Goal: Transaction & Acquisition: Subscribe to service/newsletter

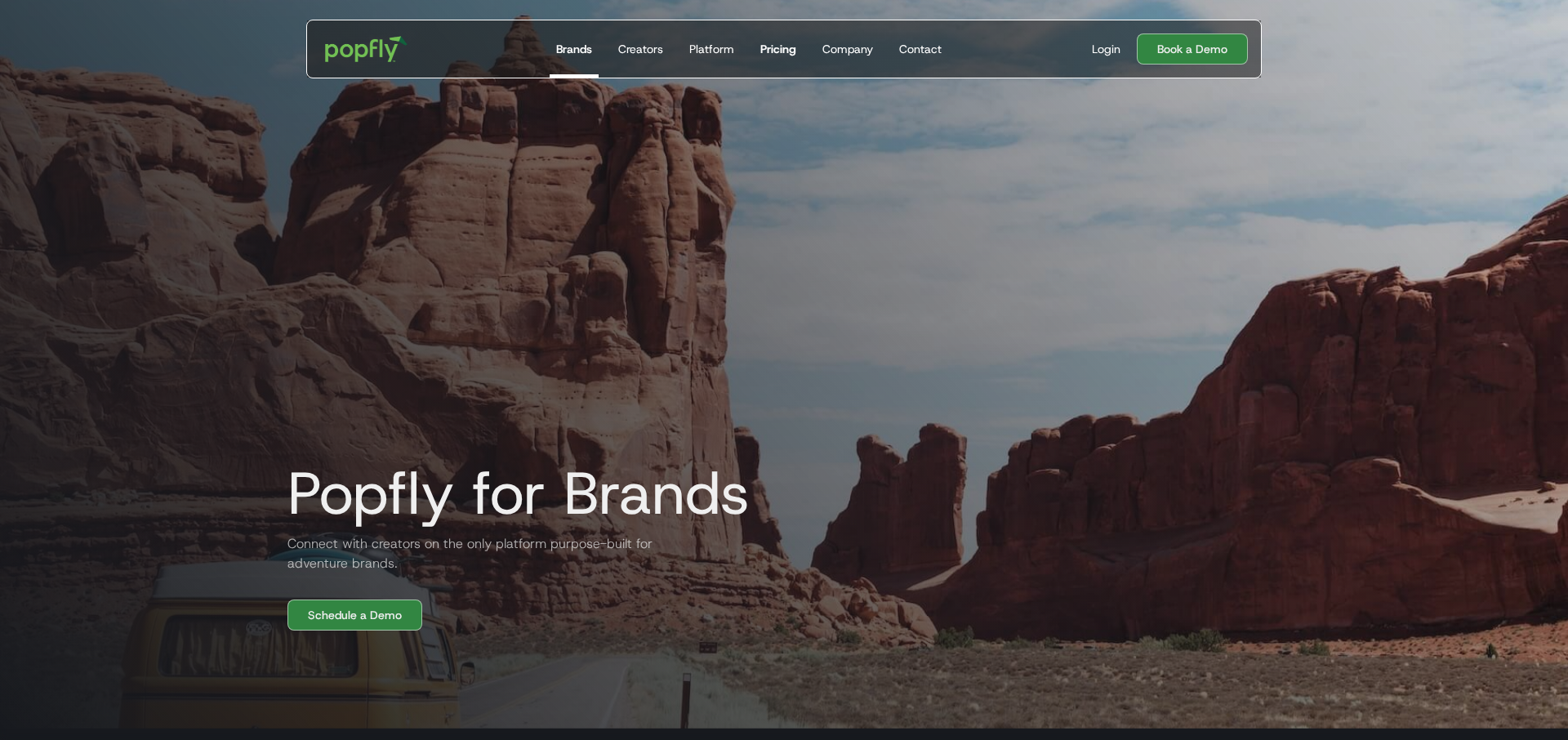
click at [778, 40] on link "Pricing" at bounding box center [778, 49] width 49 height 57
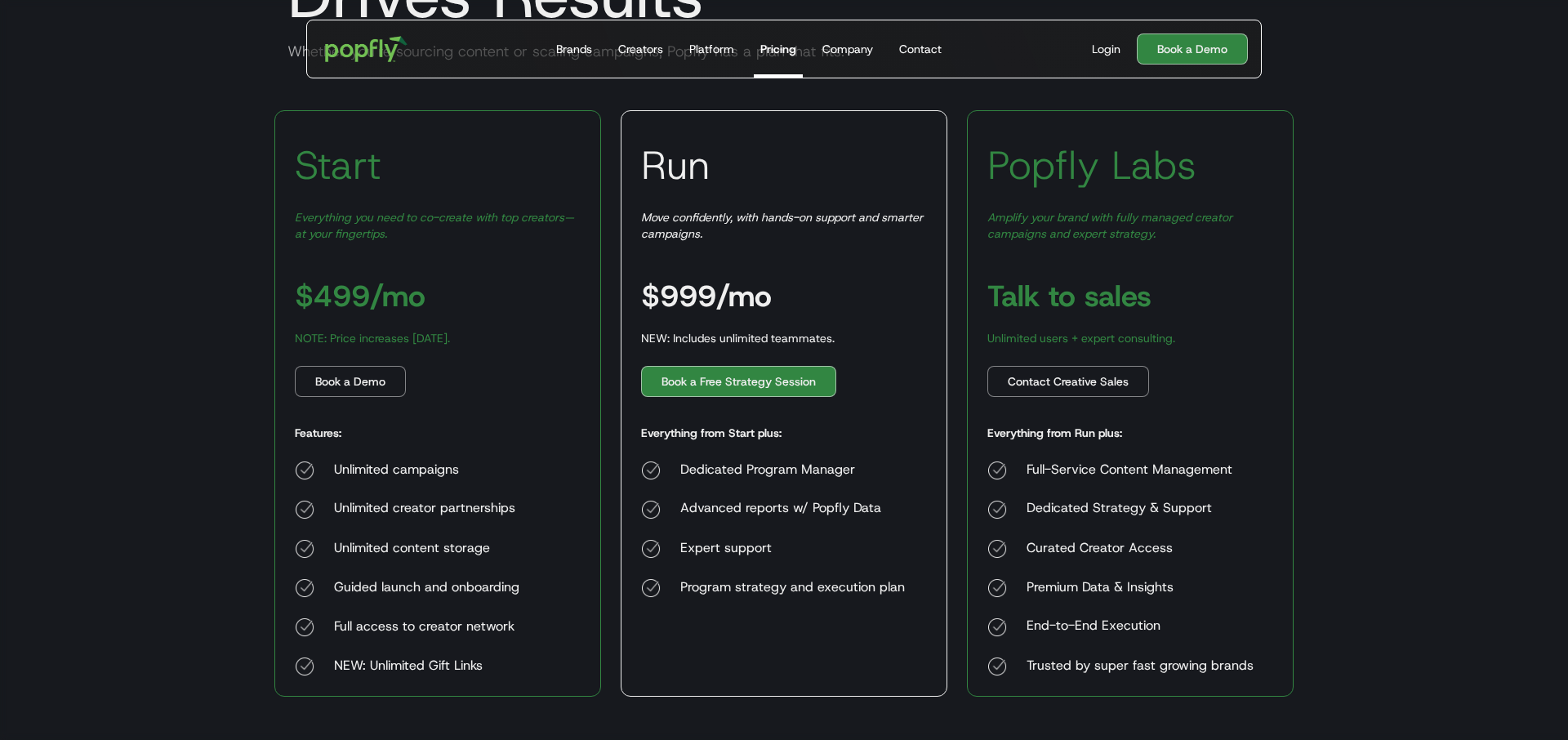
scroll to position [224, 0]
drag, startPoint x: 494, startPoint y: 351, endPoint x: 287, endPoint y: 325, distance: 208.6
click at [287, 325] on div "Start Everything you need to co-create with top creators—at your fingertips. $4…" at bounding box center [438, 404] width 327 height 586
click at [360, 310] on h3 "$499/mo" at bounding box center [359, 297] width 131 height 30
